Goal: Information Seeking & Learning: Compare options

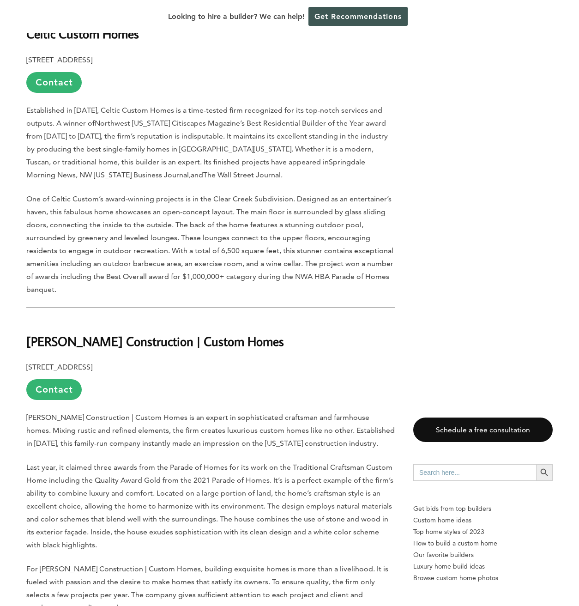
scroll to position [698, 0]
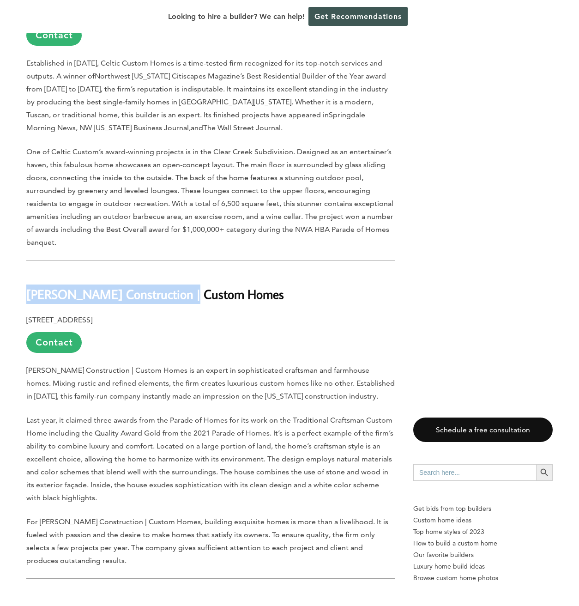
drag, startPoint x: 183, startPoint y: 272, endPoint x: -2, endPoint y: 280, distance: 184.9
copy b "[PERSON_NAME] Construction"
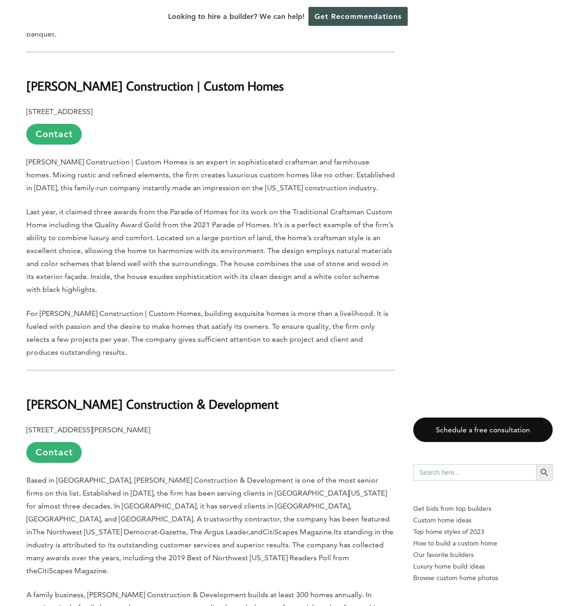
click at [41, 396] on b "[PERSON_NAME] Construction & Development" at bounding box center [152, 404] width 252 height 16
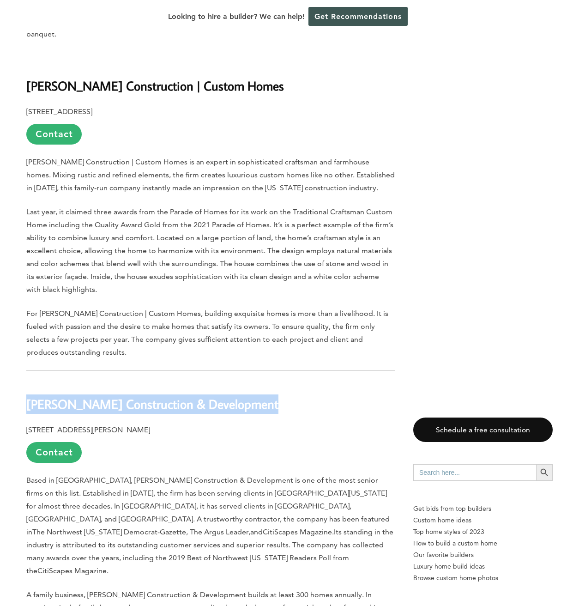
click at [41, 396] on b "[PERSON_NAME] Construction & Development" at bounding box center [152, 404] width 252 height 16
copy div "[PERSON_NAME] Construction & Development"
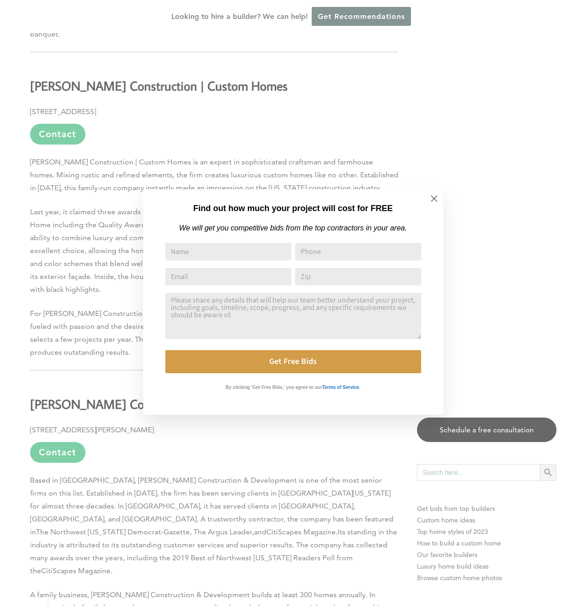
click at [65, 196] on div "Find out how much your project will cost for FREE We will get you competitive b…" at bounding box center [293, 303] width 586 height 606
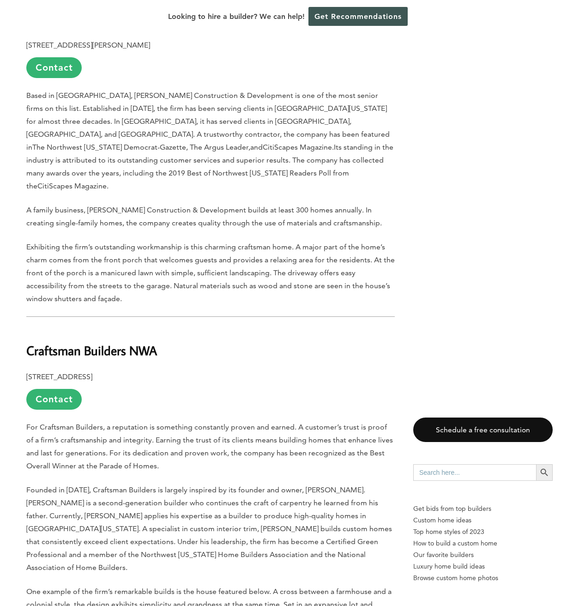
scroll to position [1338, 0]
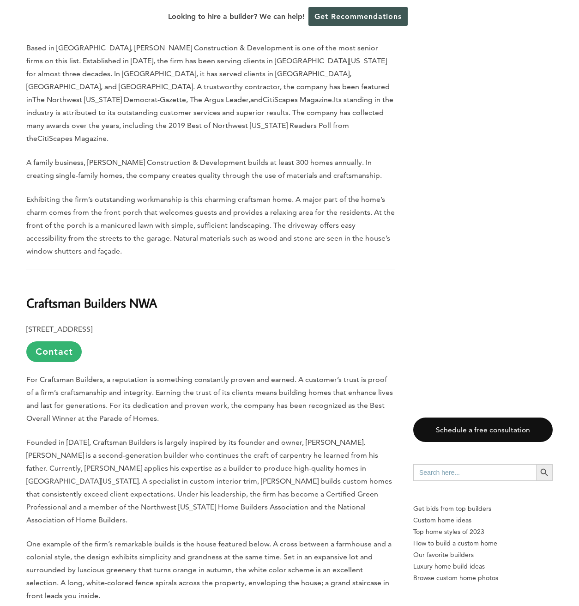
click at [82, 295] on b "Craftsman Builders NWA" at bounding box center [91, 303] width 131 height 16
copy div "Craftsman Builders NWA"
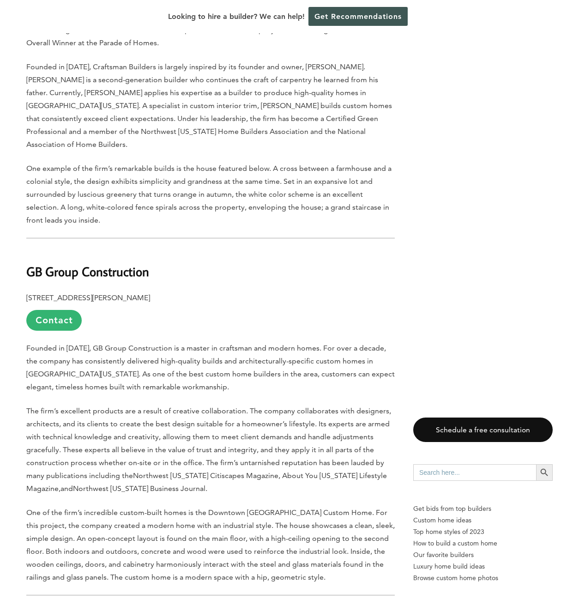
scroll to position [1967, 0]
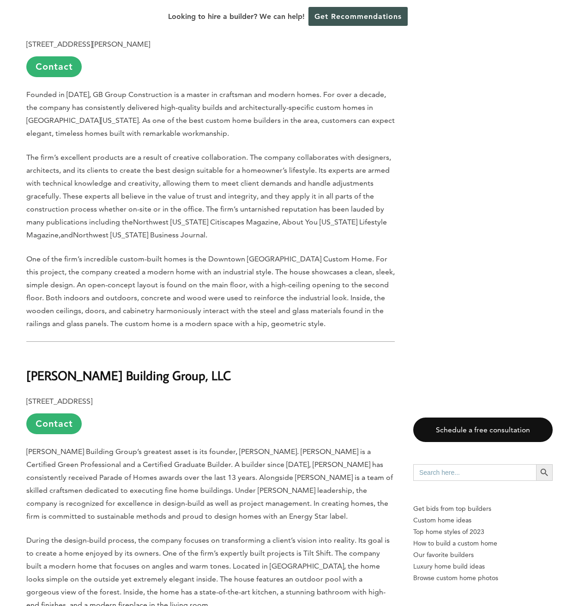
click at [66, 367] on b "[PERSON_NAME] Building Group, LLC" at bounding box center [128, 375] width 205 height 16
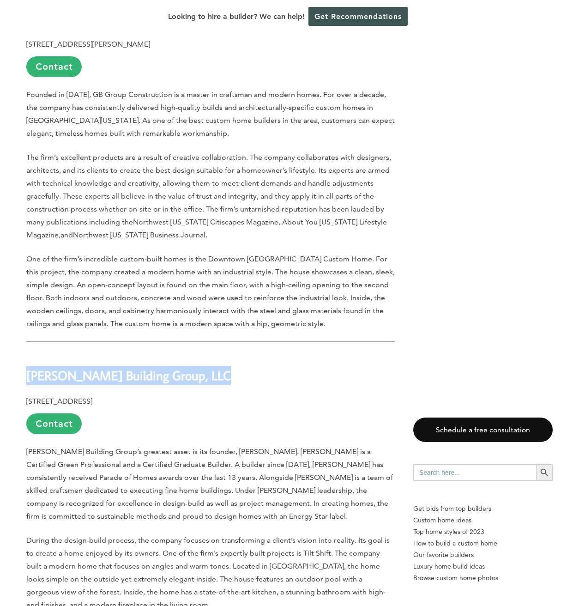
click at [66, 367] on b "[PERSON_NAME] Building Group, LLC" at bounding box center [128, 375] width 205 height 16
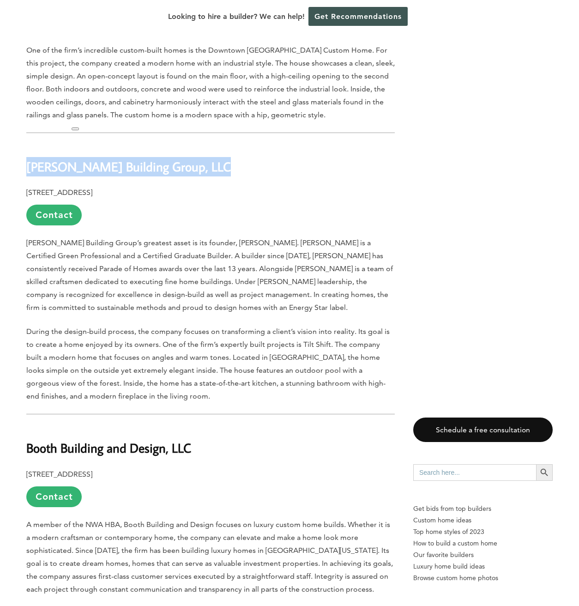
scroll to position [2271, 0]
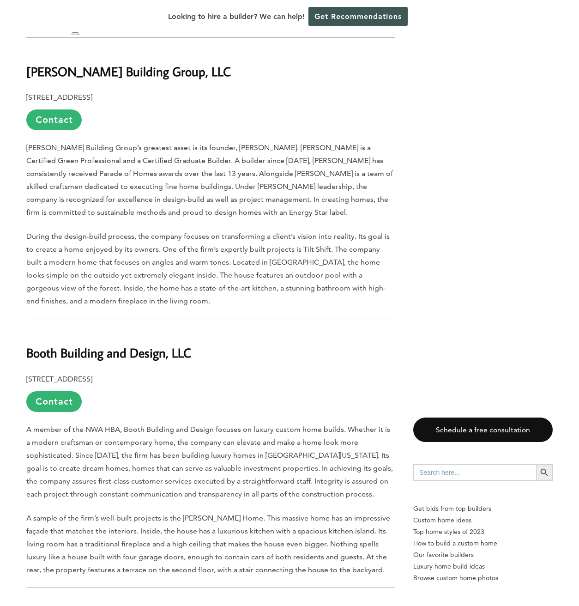
click at [115, 345] on b "Booth Building and Design, LLC" at bounding box center [108, 353] width 165 height 16
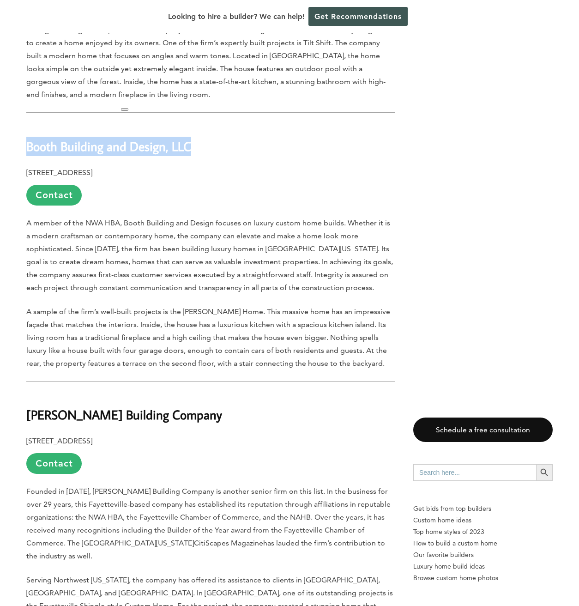
copy div "Booth Building and Design, LLC"
